Goal: Information Seeking & Learning: Learn about a topic

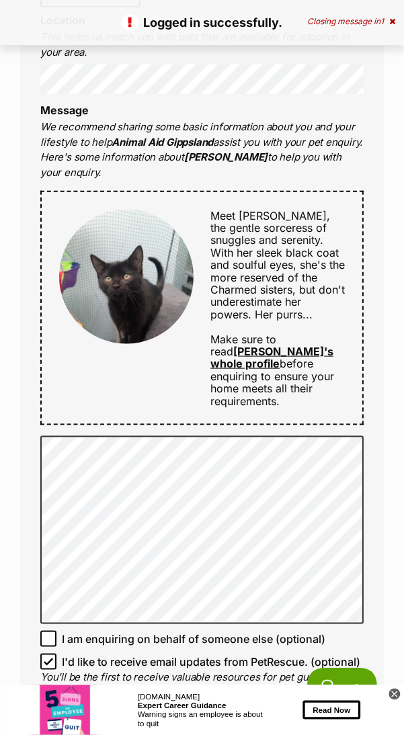
scroll to position [669, 0]
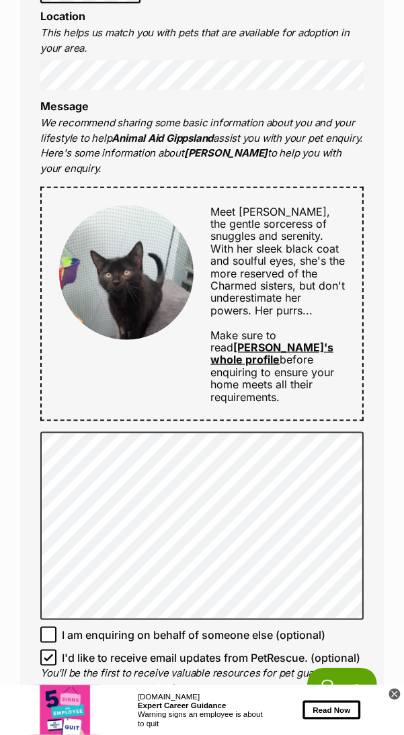
click at [288, 340] on link "Phoebe's whole profile" at bounding box center [271, 353] width 123 height 26
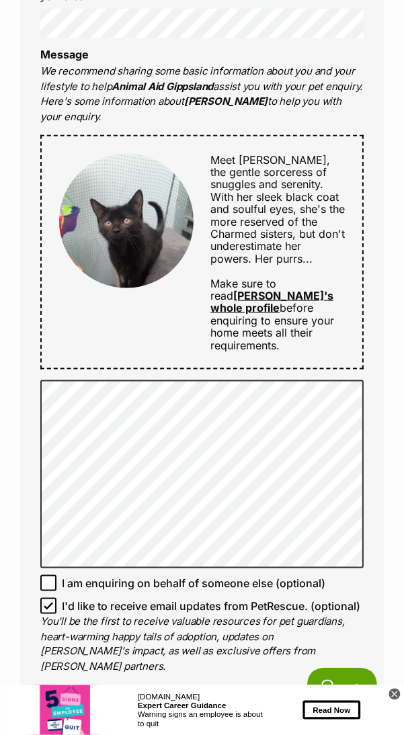
scroll to position [728, 0]
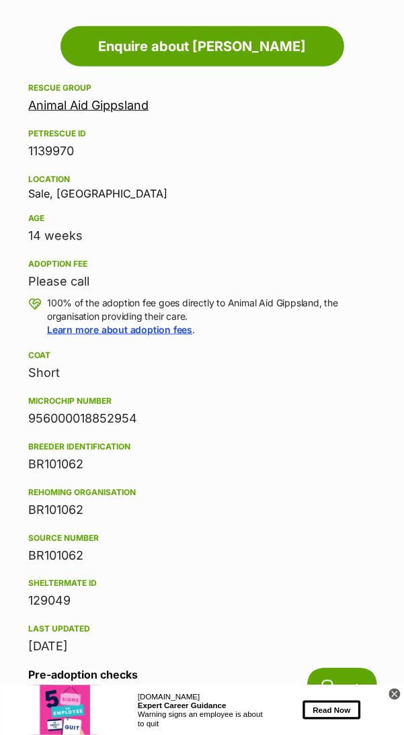
scroll to position [785, 0]
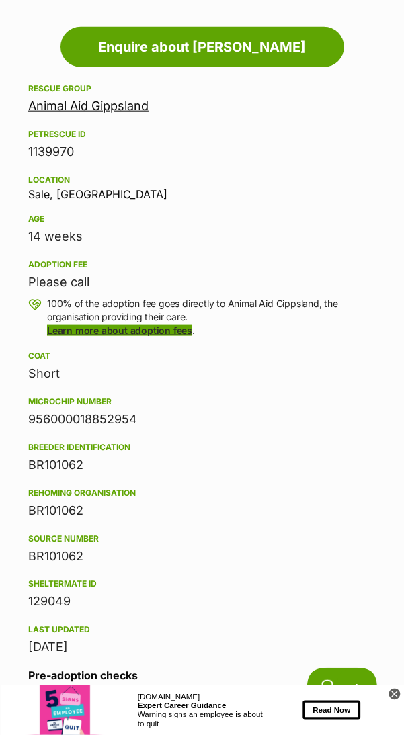
click at [130, 333] on link "Learn more about adoption fees" at bounding box center [119, 329] width 145 height 11
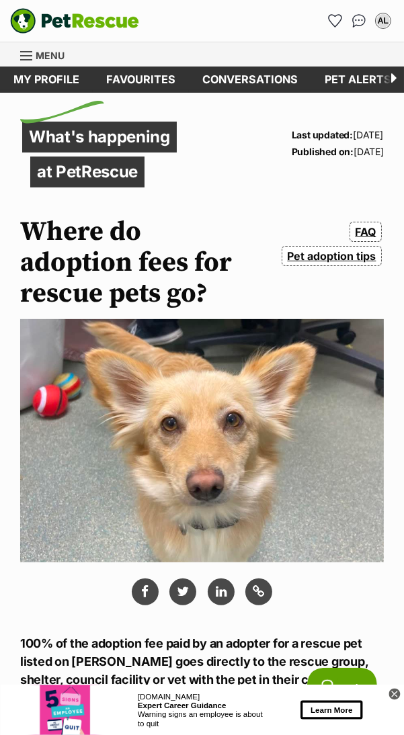
click at [28, 60] on div "Menu" at bounding box center [26, 55] width 13 height 11
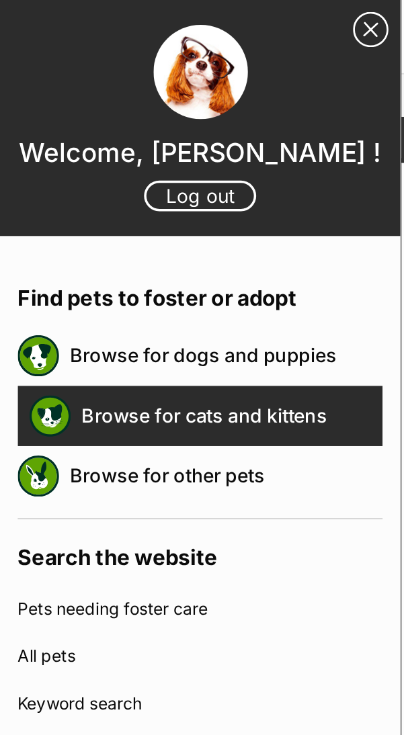
click at [163, 236] on link "Browse for cats and kittens" at bounding box center [131, 236] width 171 height 28
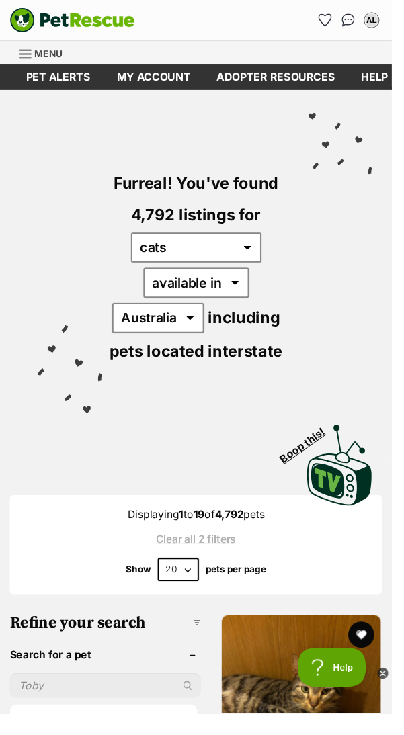
scroll to position [0, 303]
click at [35, 50] on link "Menu" at bounding box center [47, 54] width 54 height 24
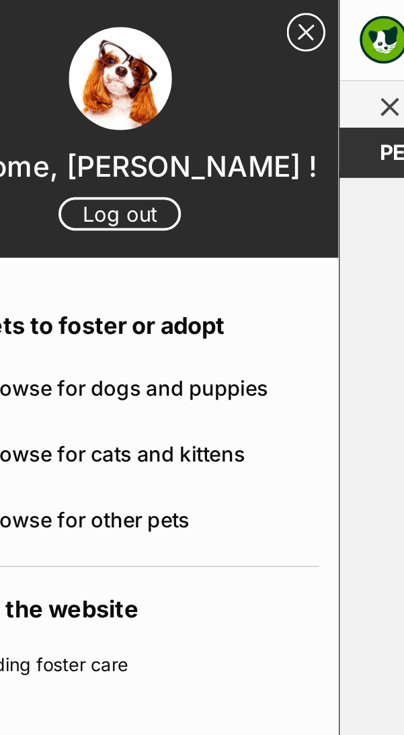
click at [216, 16] on link "Close Sidebar" at bounding box center [211, 17] width 20 height 20
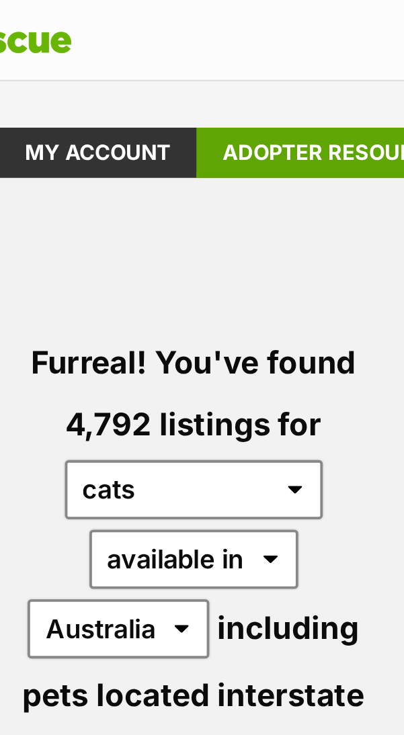
click at [262, 77] on link "Adopter resources" at bounding box center [277, 79] width 149 height 26
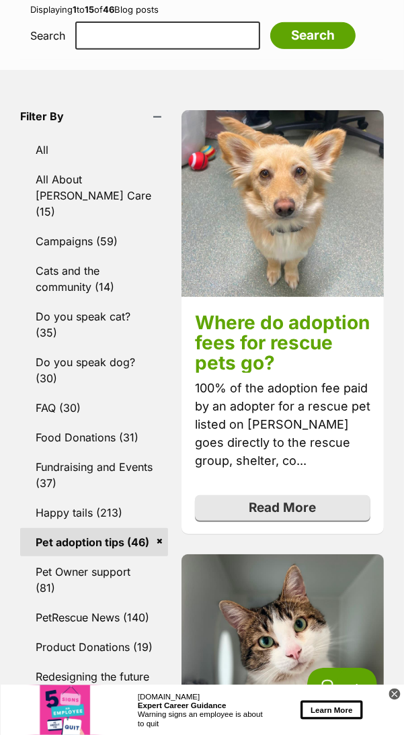
scroll to position [301, 0]
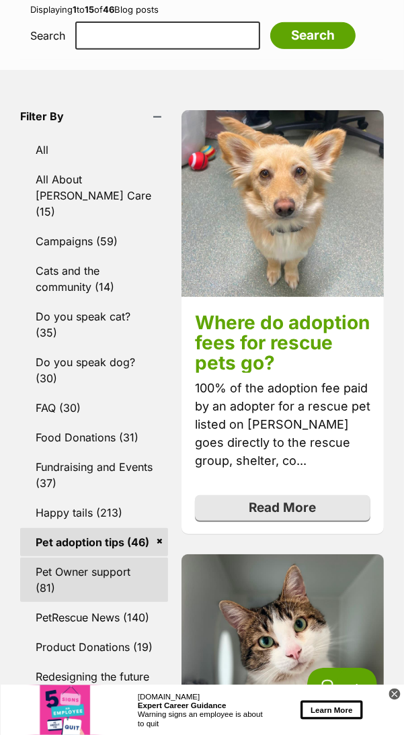
click at [89, 561] on link "Pet Owner support (81)" at bounding box center [94, 579] width 148 height 44
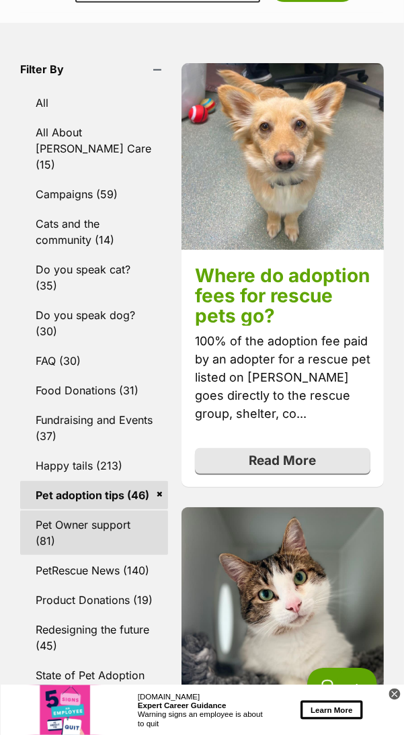
scroll to position [361, 0]
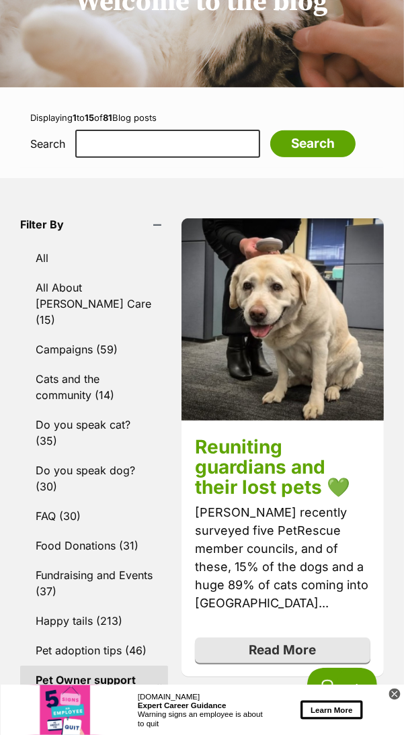
scroll to position [203, 0]
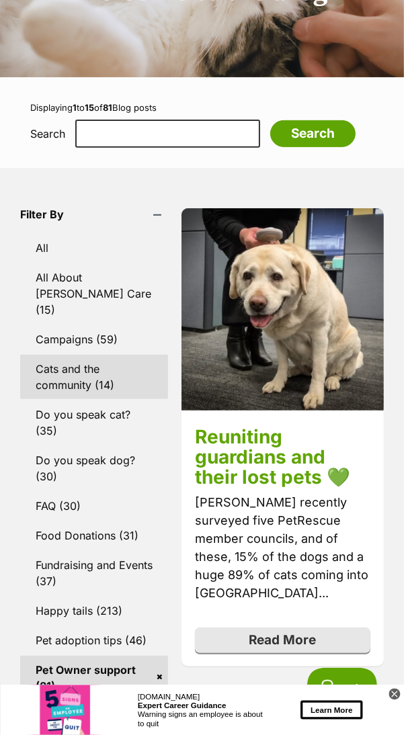
click at [91, 356] on link "Cats and the community (14)" at bounding box center [94, 377] width 148 height 44
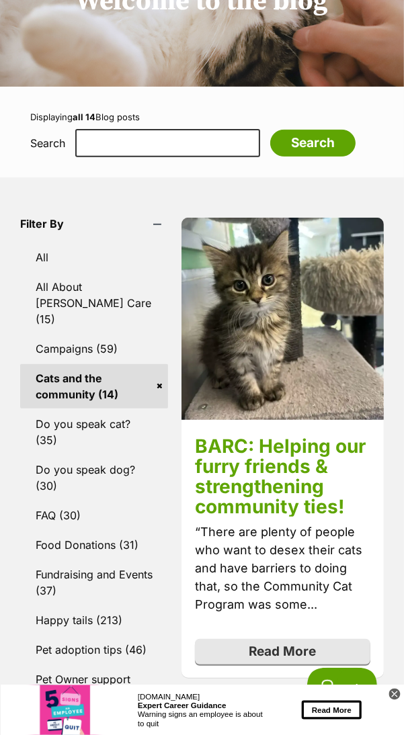
scroll to position [197, 0]
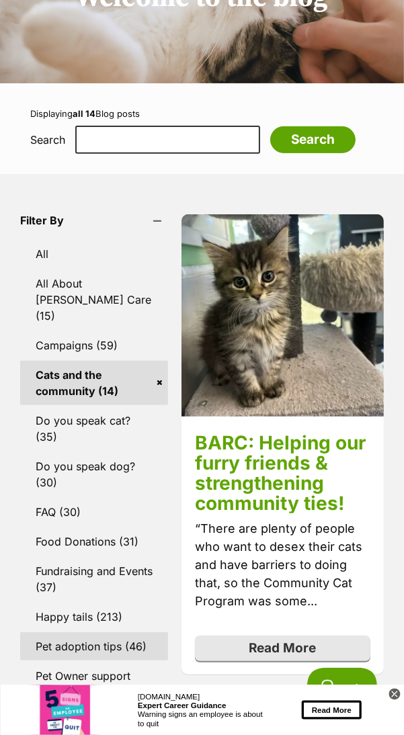
click at [128, 637] on link "Pet adoption tips (46)" at bounding box center [94, 646] width 148 height 28
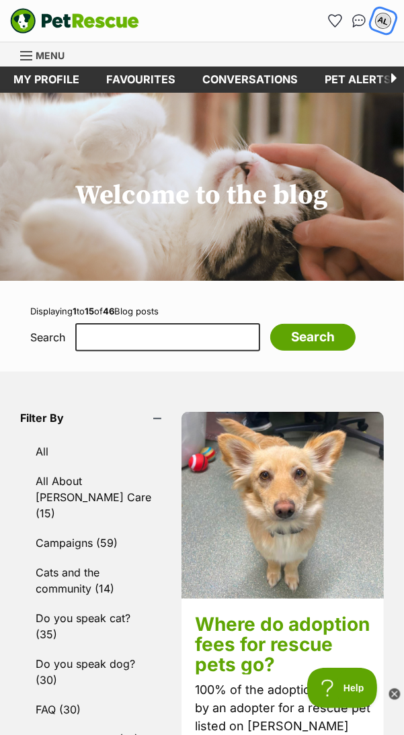
click at [385, 17] on div "AL" at bounding box center [382, 20] width 17 height 17
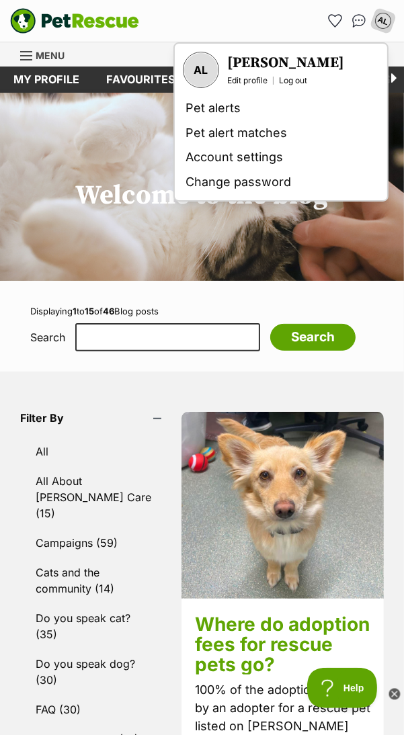
click at [136, 24] on img "PetRescue" at bounding box center [74, 21] width 129 height 26
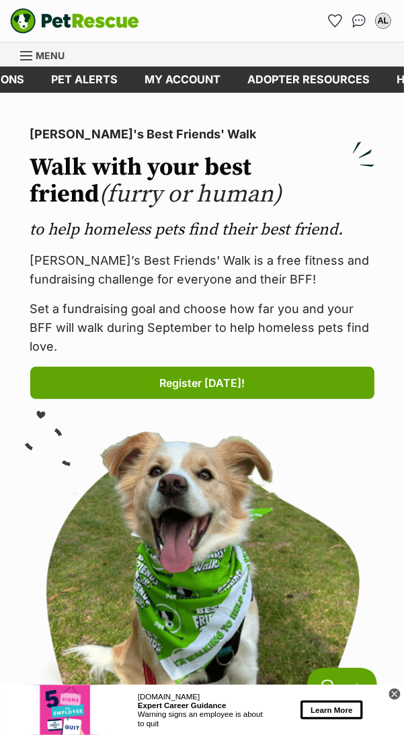
scroll to position [0, 303]
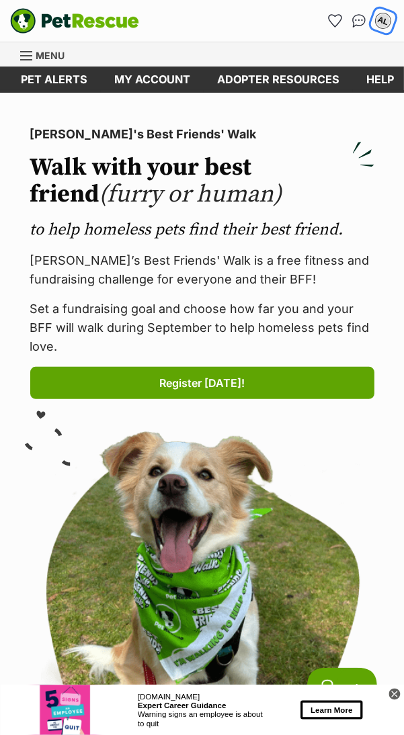
click at [386, 20] on div "AL" at bounding box center [382, 20] width 17 height 17
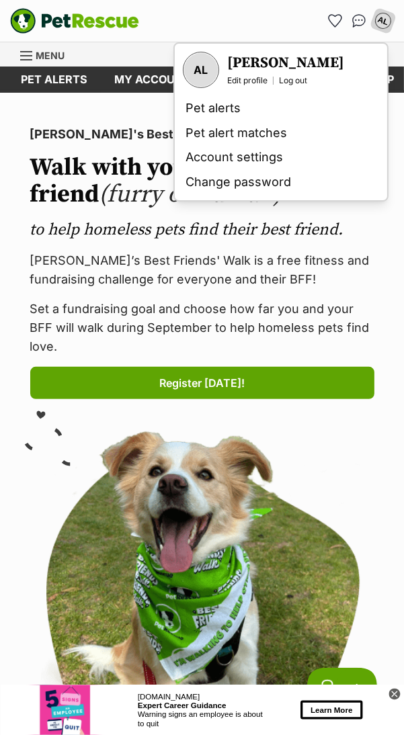
click at [367, 298] on div "[PERSON_NAME]'s Best Friends' Walk Walk with your best friend (furry or human) …" at bounding box center [202, 262] width 344 height 274
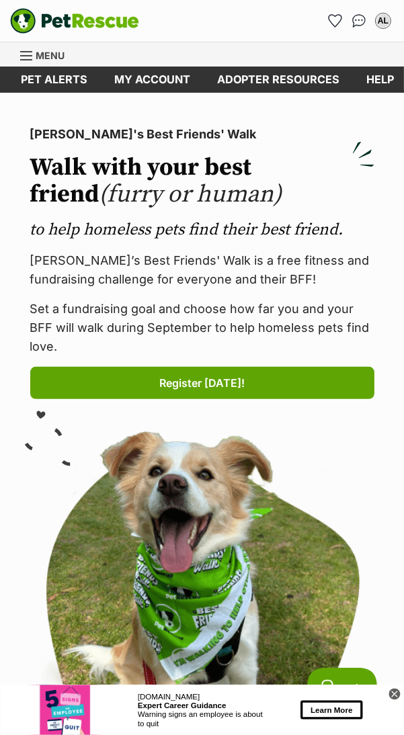
click at [39, 18] on img "PetRescue" at bounding box center [74, 21] width 129 height 26
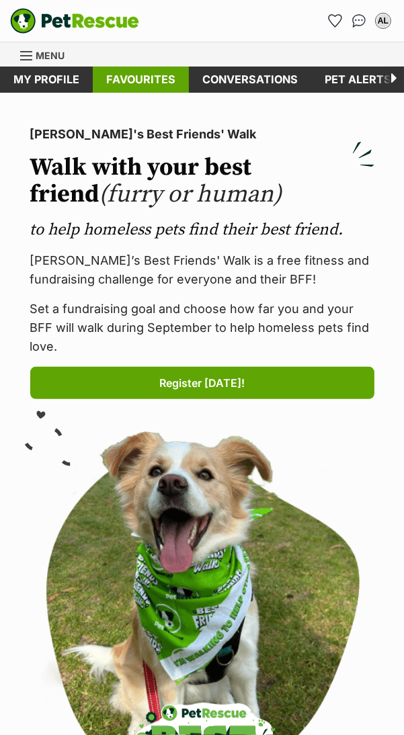
click at [117, 66] on link "Favourites" at bounding box center [141, 79] width 96 height 26
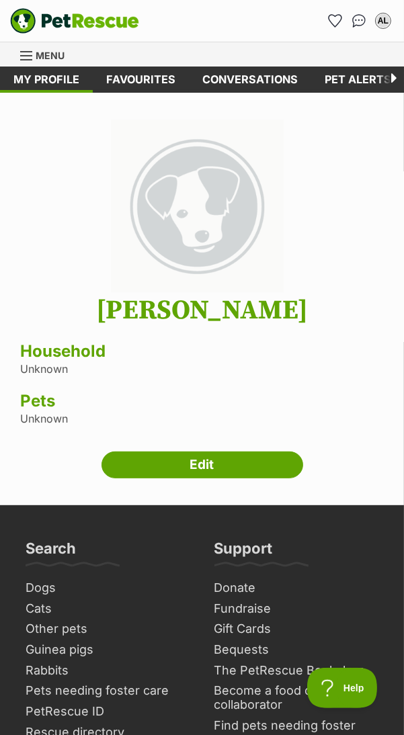
click at [30, 55] on span "Menu" at bounding box center [26, 55] width 12 height 1
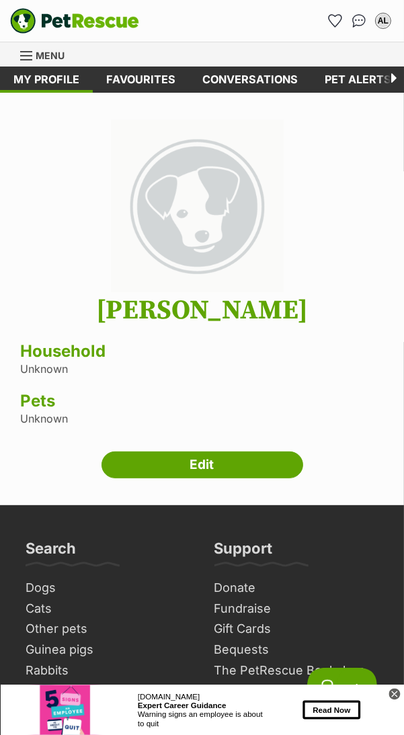
click at [34, 55] on link "Menu" at bounding box center [47, 54] width 54 height 24
